Goal: Find contact information: Find contact information

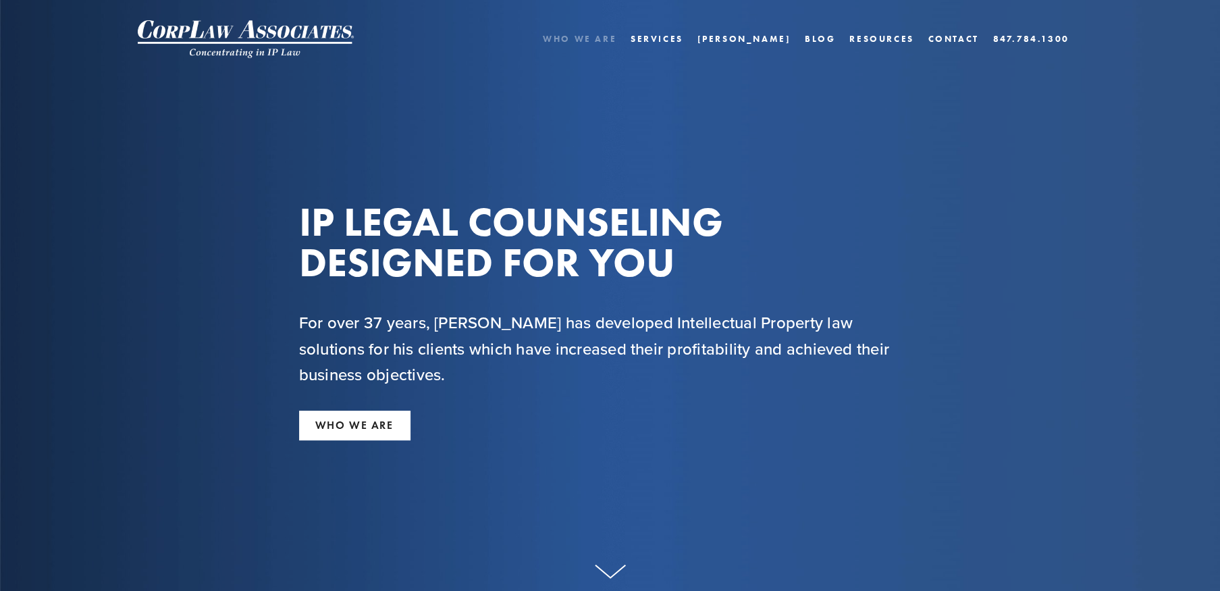
click at [616, 34] on link "Who We Are" at bounding box center [580, 39] width 74 height 20
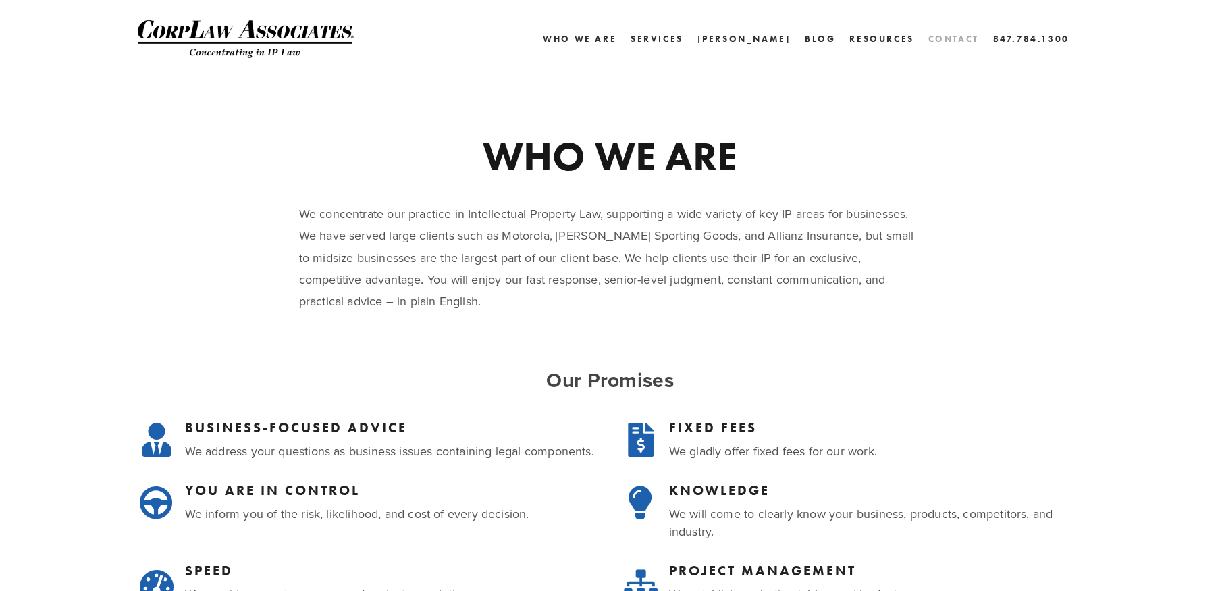
click at [959, 38] on link "Contact" at bounding box center [953, 39] width 51 height 20
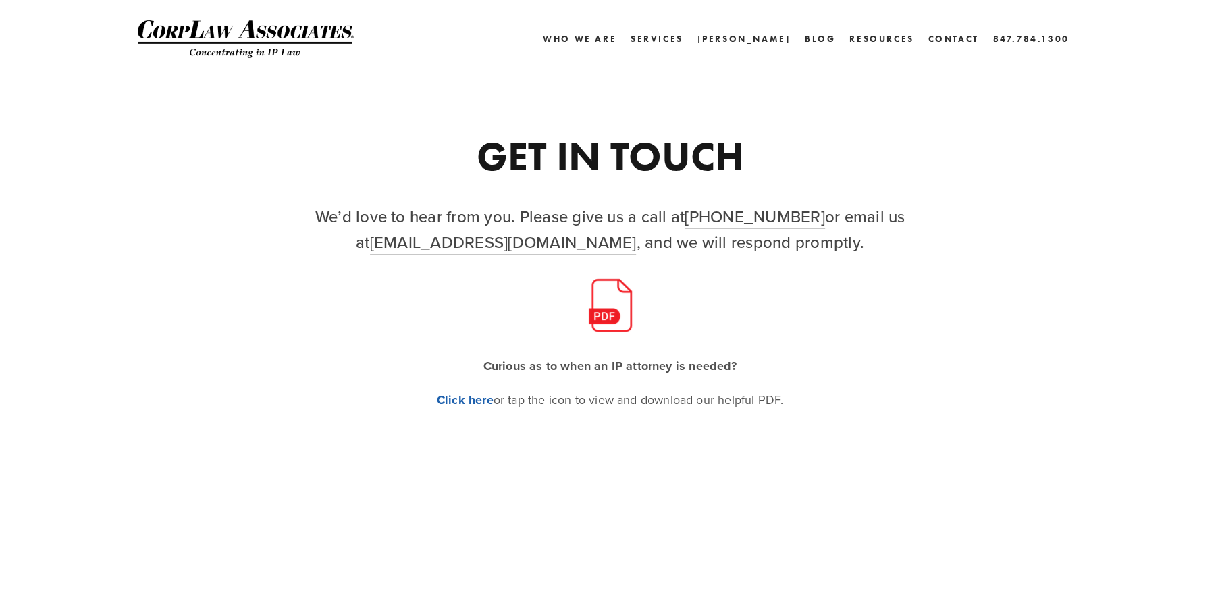
scroll to position [89, 0]
